Goal: Task Accomplishment & Management: Use online tool/utility

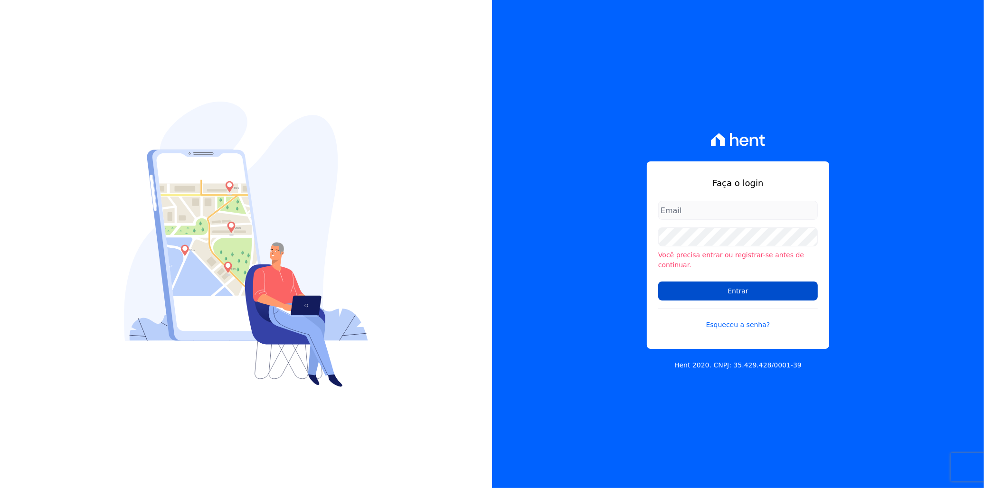
type input "italo.fernandes@e-arke.com"
click at [724, 295] on input "Entrar" at bounding box center [738, 291] width 160 height 19
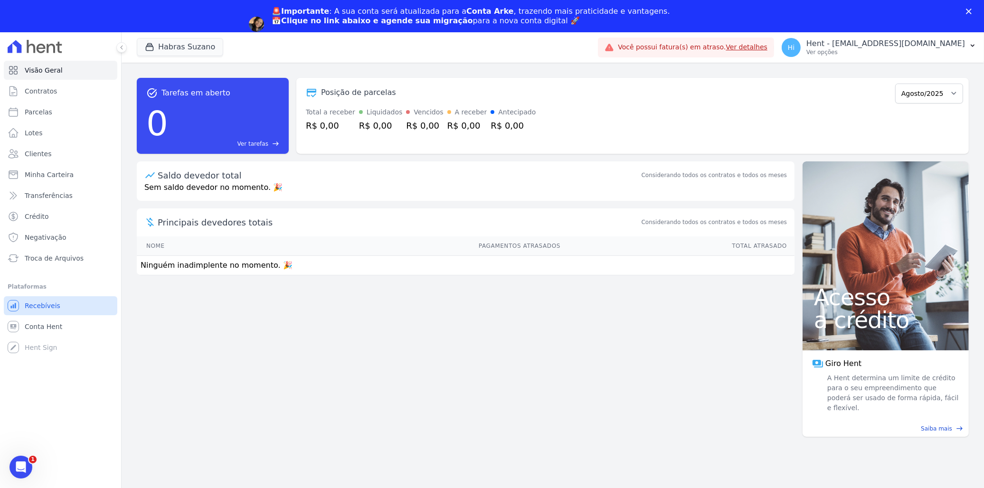
click at [43, 293] on li "Plataformas Você não possui Hent Sign ativado. Para saber mais, fale com a equi…" at bounding box center [61, 319] width 106 height 76
click at [45, 328] on span "Conta Hent" at bounding box center [44, 327] width 38 height 10
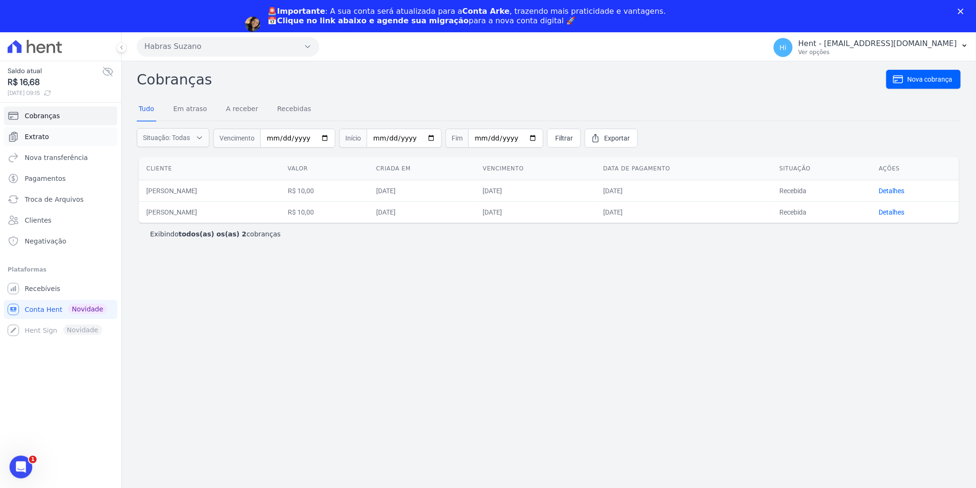
click at [29, 138] on span "Extrato" at bounding box center [37, 137] width 24 height 10
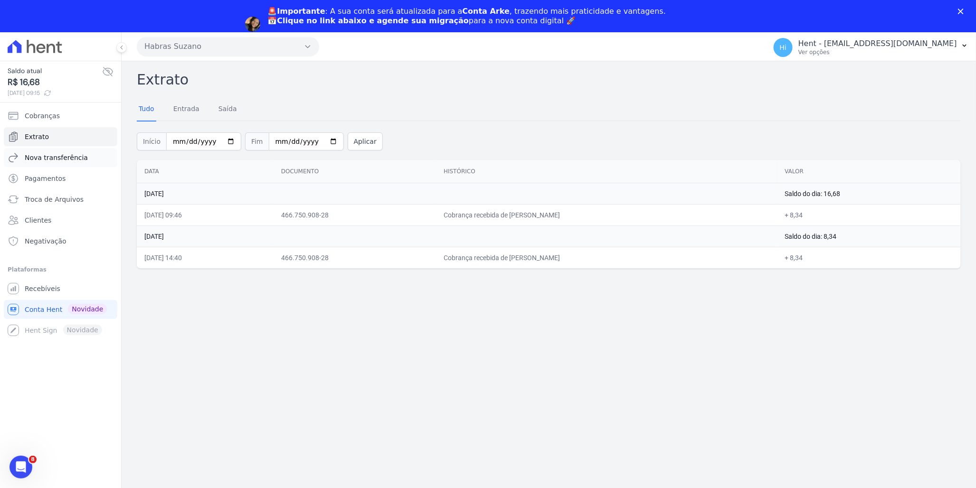
click at [64, 161] on span "Nova transferência" at bounding box center [56, 158] width 63 height 10
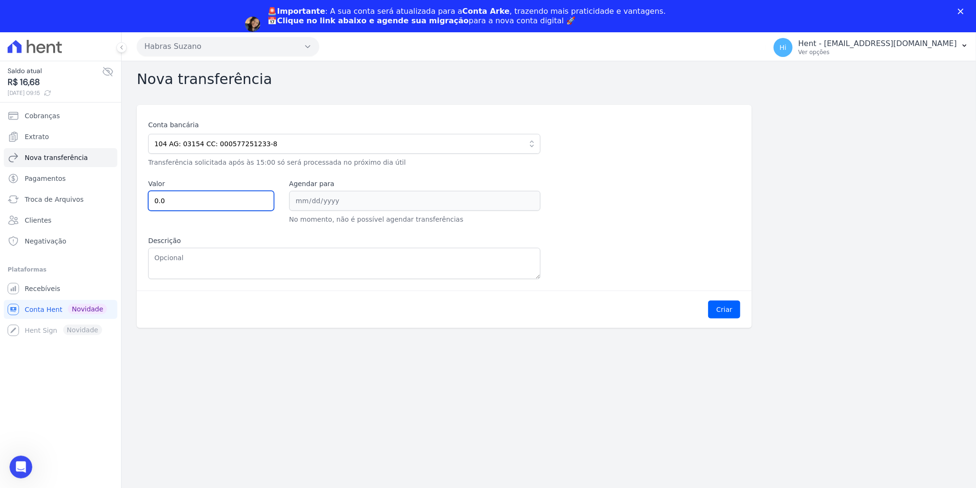
click at [210, 198] on input "0.0" at bounding box center [211, 201] width 126 height 20
type input "0"
type input "16.68"
click at [263, 232] on div "Conta bancária 104 AG: 03154 CC: 000577251233-8 104 - CAIXA ECONOMICA FEDERAL A…" at bounding box center [444, 199] width 592 height 159
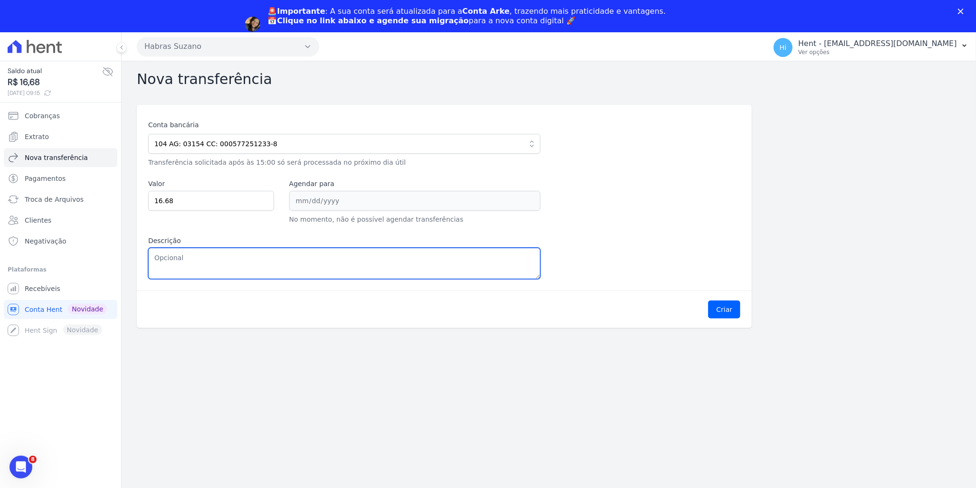
click at [266, 259] on textarea "Descrição" at bounding box center [344, 263] width 392 height 31
type textarea "Teste"
drag, startPoint x: 207, startPoint y: 257, endPoint x: 140, endPoint y: 257, distance: 67.0
click at [140, 257] on div "Conta bancária 104 AG: 03154 CC: 000577251233-8 104 - CAIXA ECONOMICA FEDERAL A…" at bounding box center [444, 198] width 615 height 186
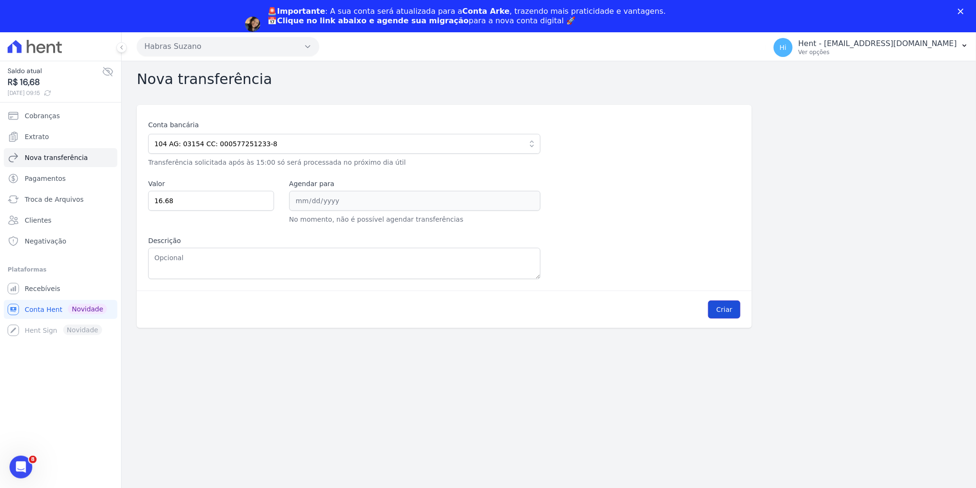
click at [720, 309] on button "Criar" at bounding box center [724, 310] width 32 height 18
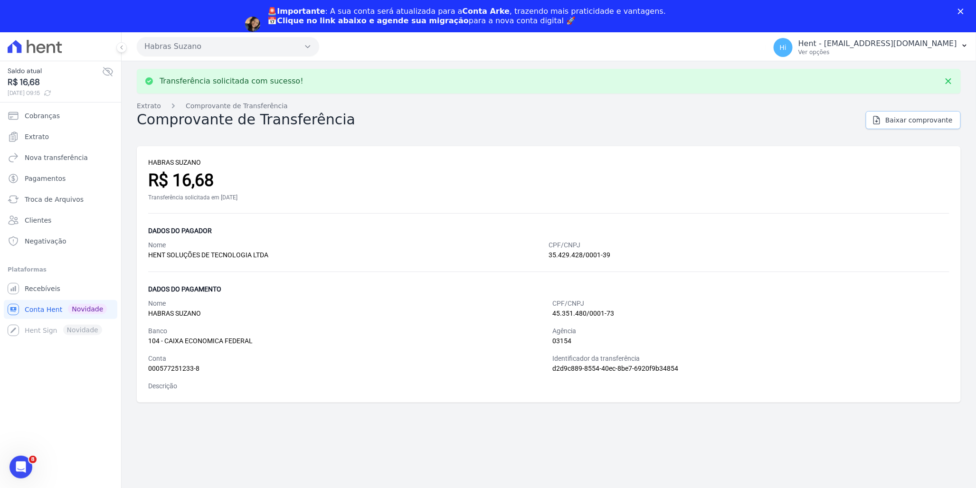
click at [904, 121] on span "Baixar comprovante" at bounding box center [919, 120] width 67 height 10
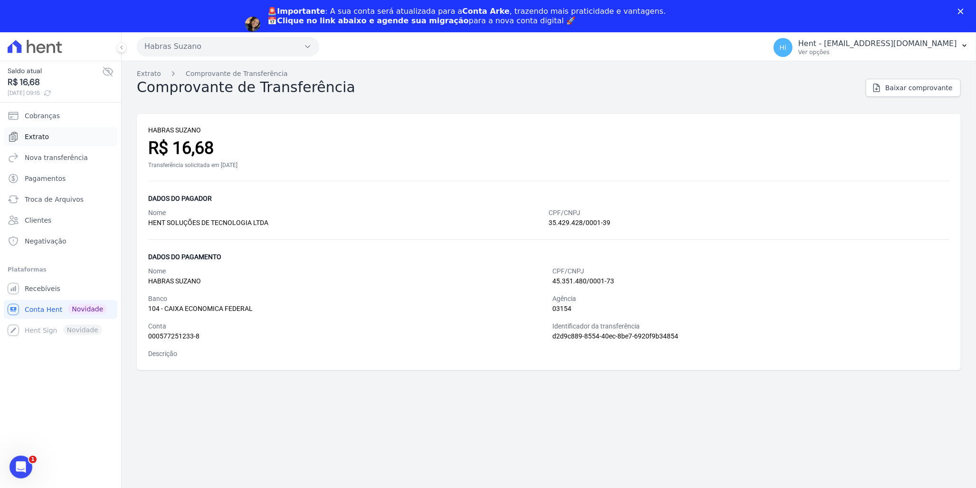
click at [42, 129] on link "Extrato" at bounding box center [61, 136] width 114 height 19
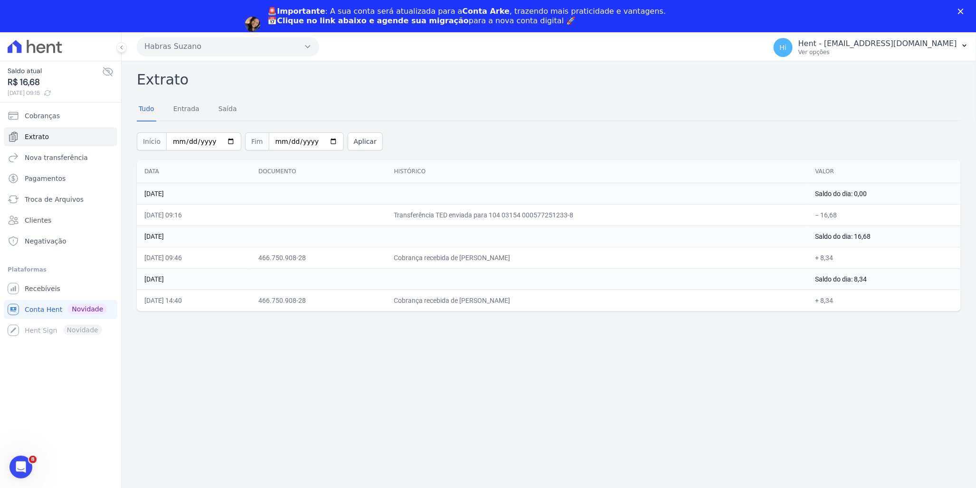
click at [51, 89] on icon at bounding box center [48, 93] width 8 height 8
click at [52, 93] on icon at bounding box center [48, 93] width 8 height 8
click at [55, 131] on link "Extrato" at bounding box center [61, 136] width 114 height 19
